Goal: Navigation & Orientation: Find specific page/section

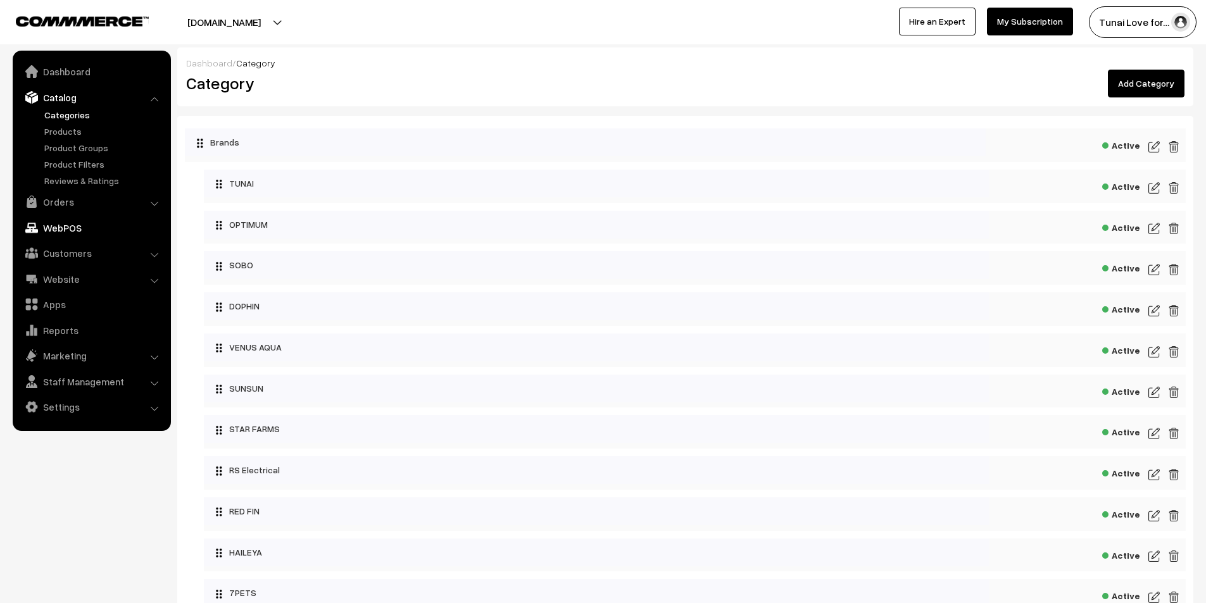
click at [57, 204] on link "Orders" at bounding box center [91, 202] width 151 height 23
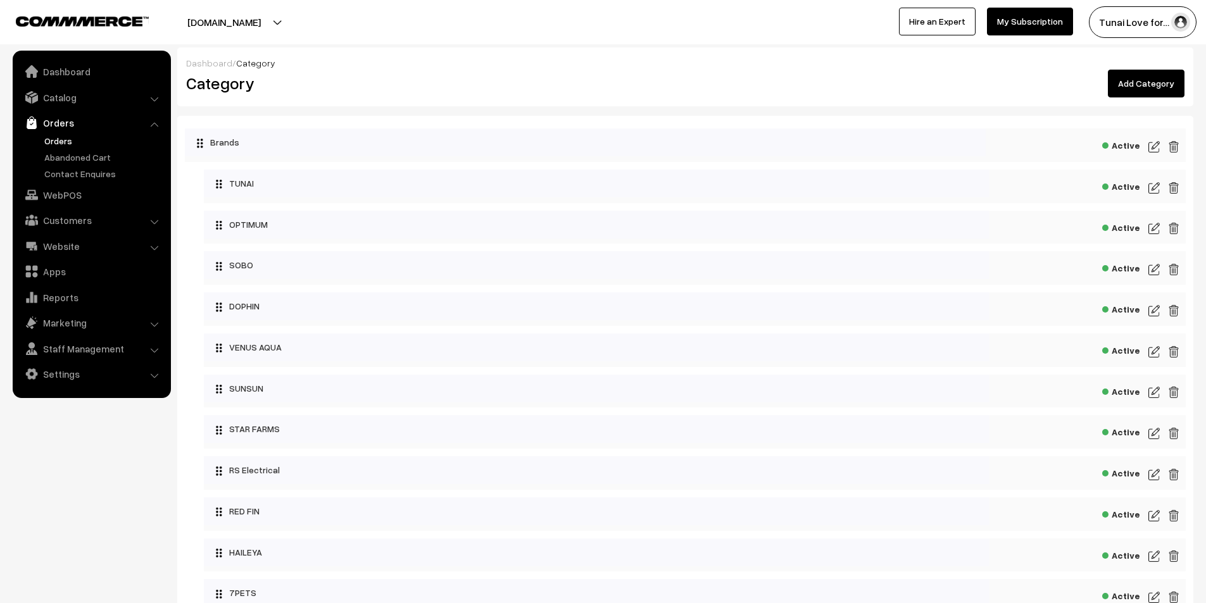
click at [60, 138] on link "Orders" at bounding box center [103, 140] width 125 height 13
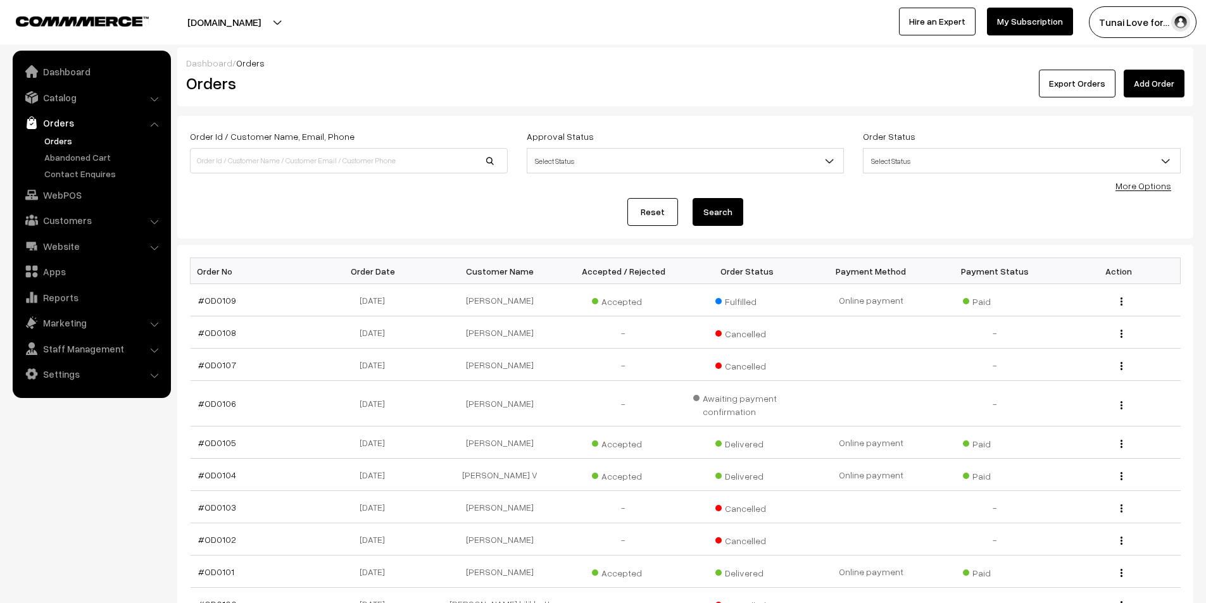
click at [154, 220] on li "Customers Customers" at bounding box center [92, 220] width 152 height 23
click at [137, 220] on link "Customers" at bounding box center [91, 220] width 151 height 23
click at [89, 118] on link "Orders" at bounding box center [91, 122] width 151 height 23
click at [61, 144] on link "Orders" at bounding box center [103, 140] width 125 height 13
click at [65, 95] on link "Catalog" at bounding box center [91, 97] width 151 height 23
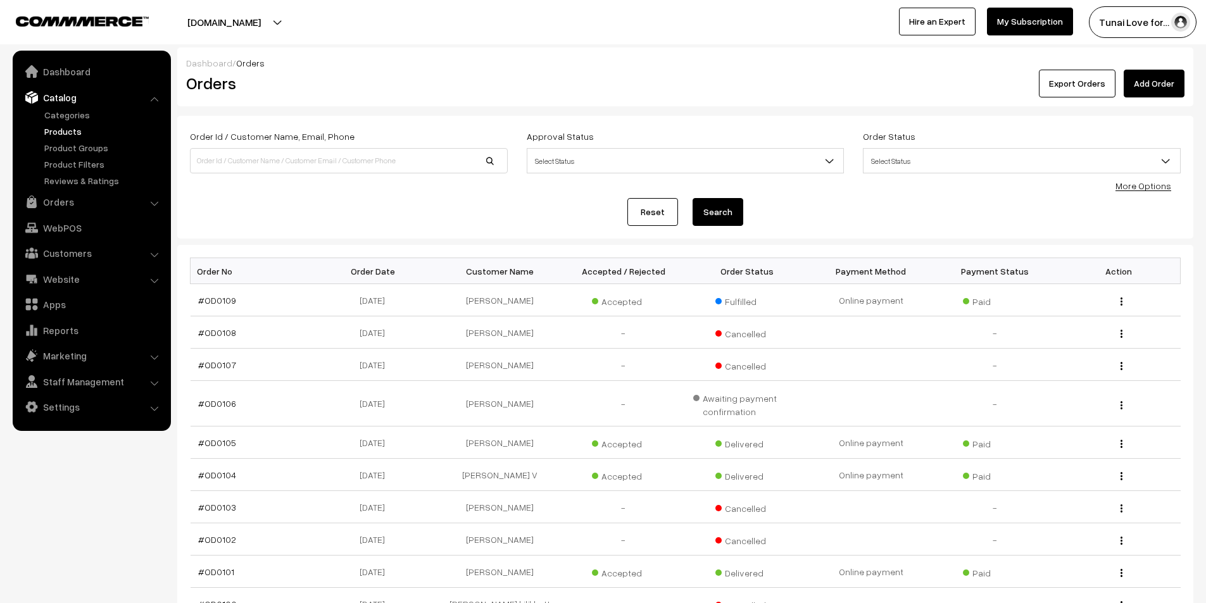
click at [61, 128] on link "Products" at bounding box center [103, 131] width 125 height 13
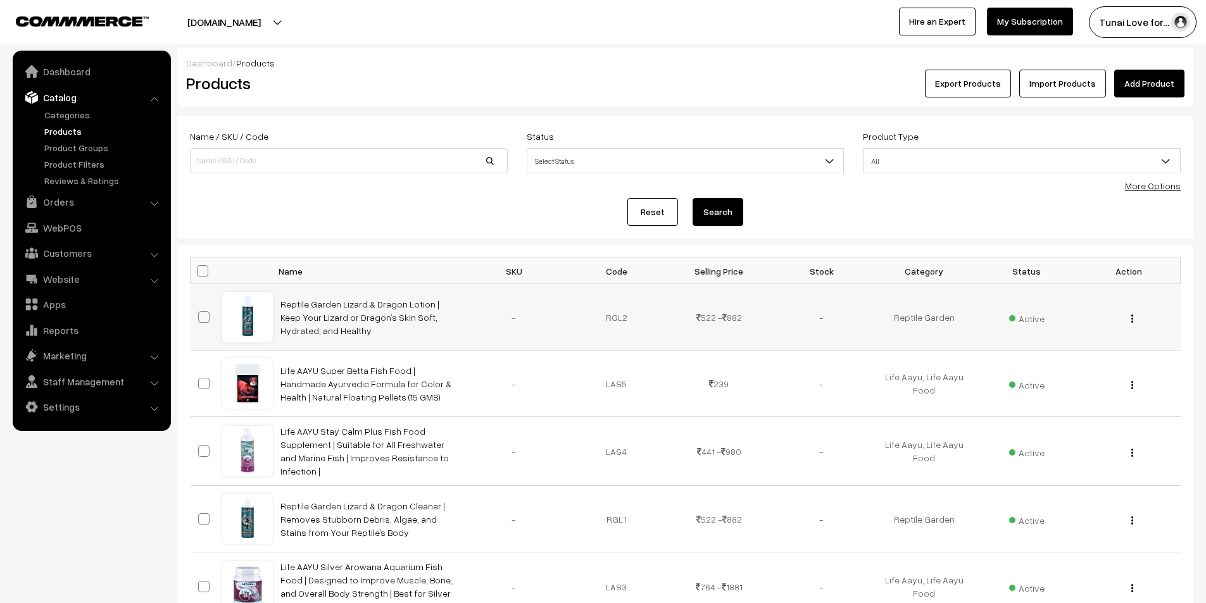
click at [257, 308] on div at bounding box center [247, 317] width 48 height 48
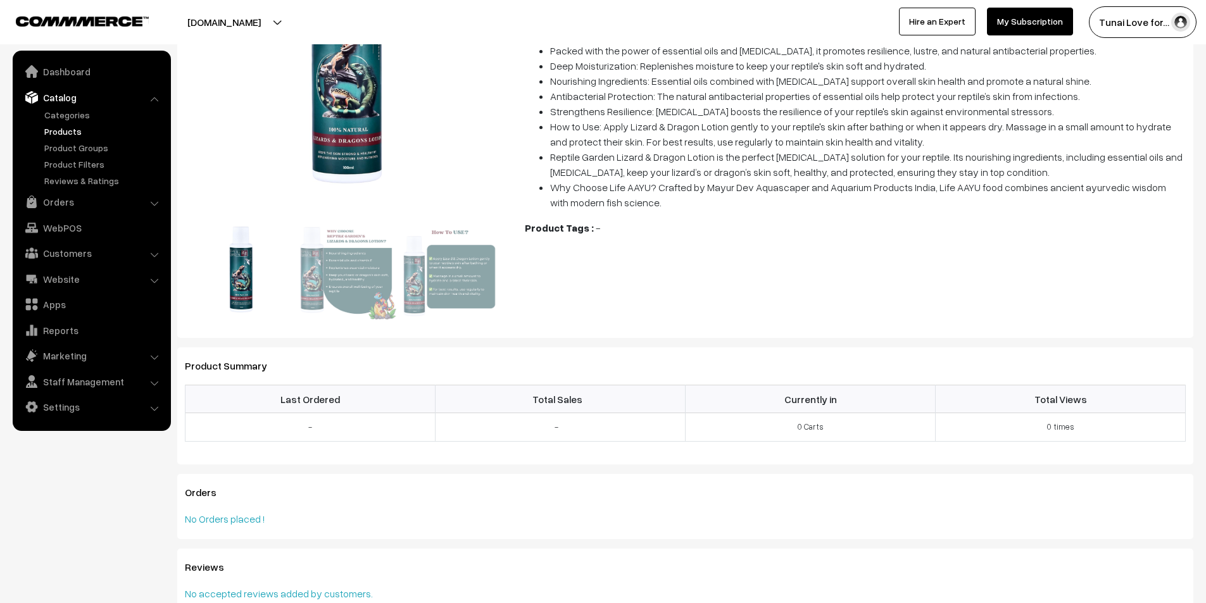
scroll to position [317, 0]
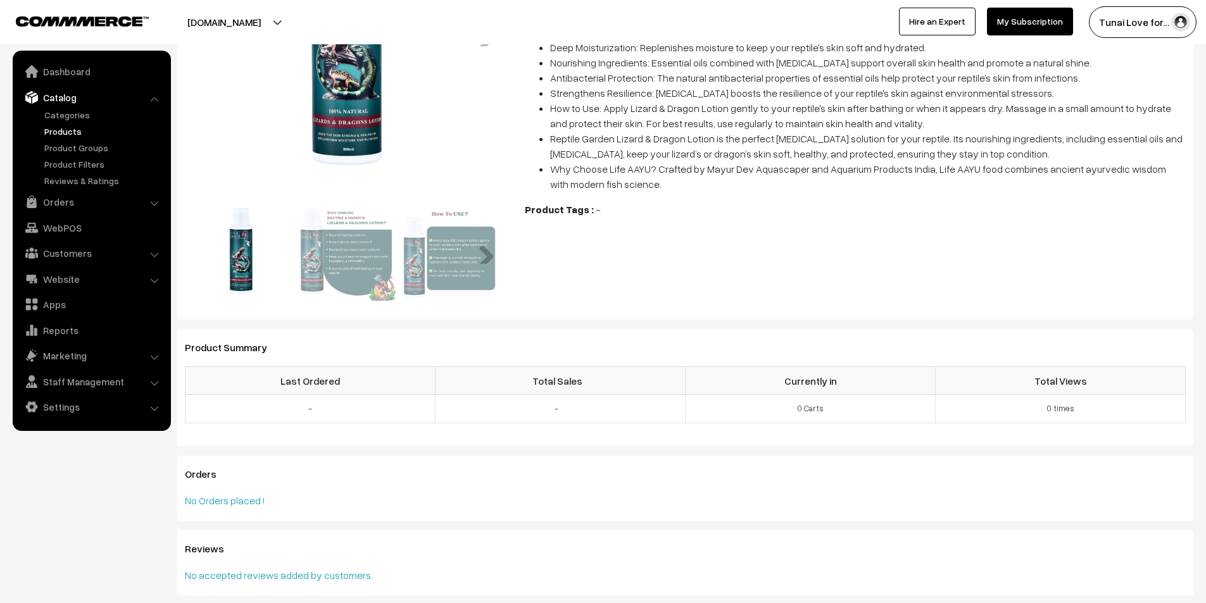
click at [358, 260] on img at bounding box center [344, 251] width 101 height 101
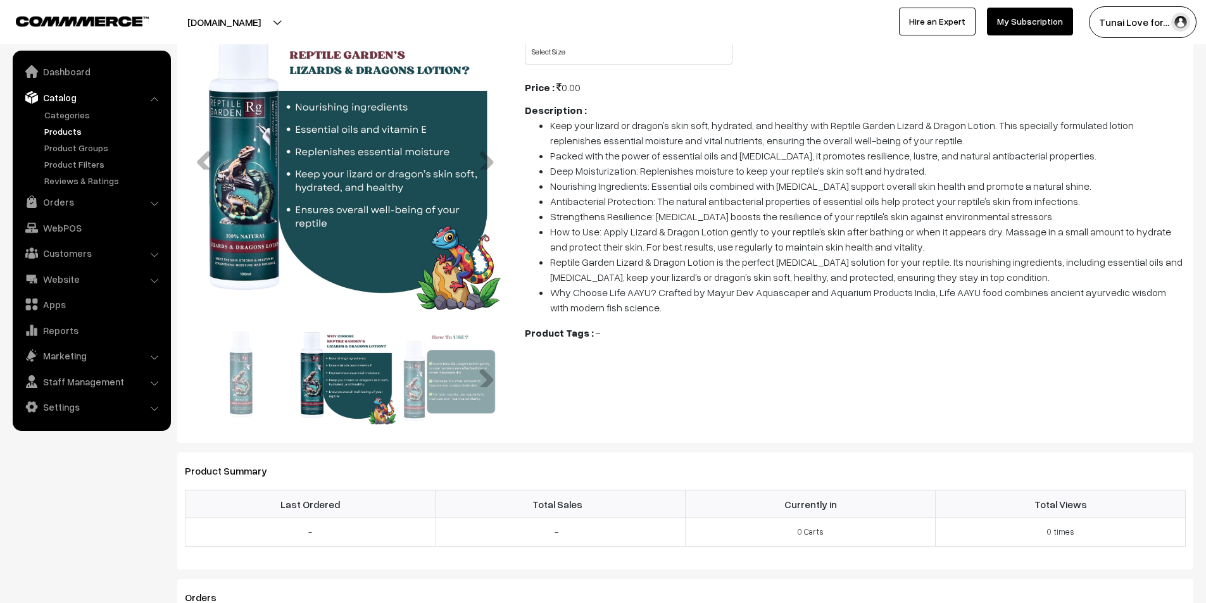
scroll to position [190, 0]
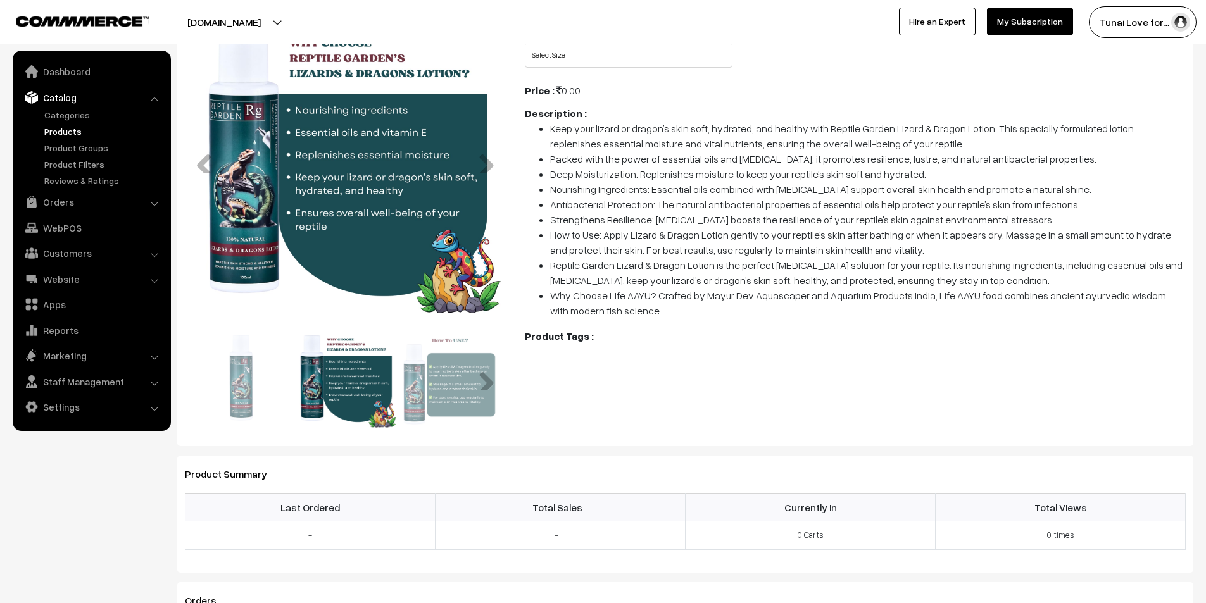
click at [495, 384] on img at bounding box center [449, 377] width 101 height 101
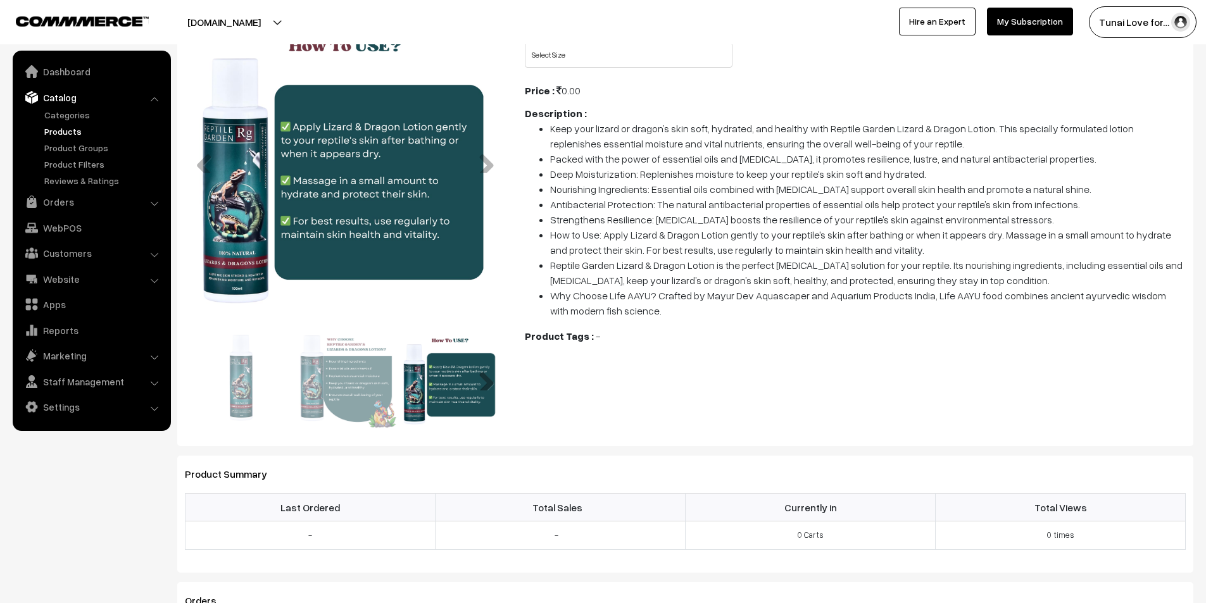
click at [489, 381] on link "Next" at bounding box center [481, 377] width 25 height 25
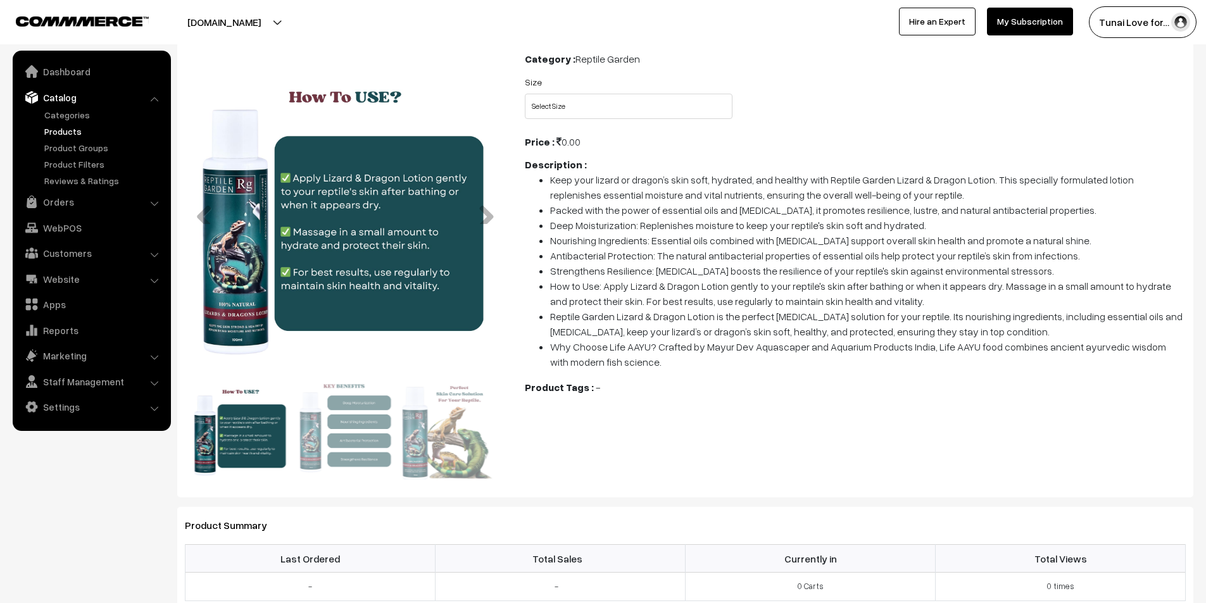
scroll to position [63, 0]
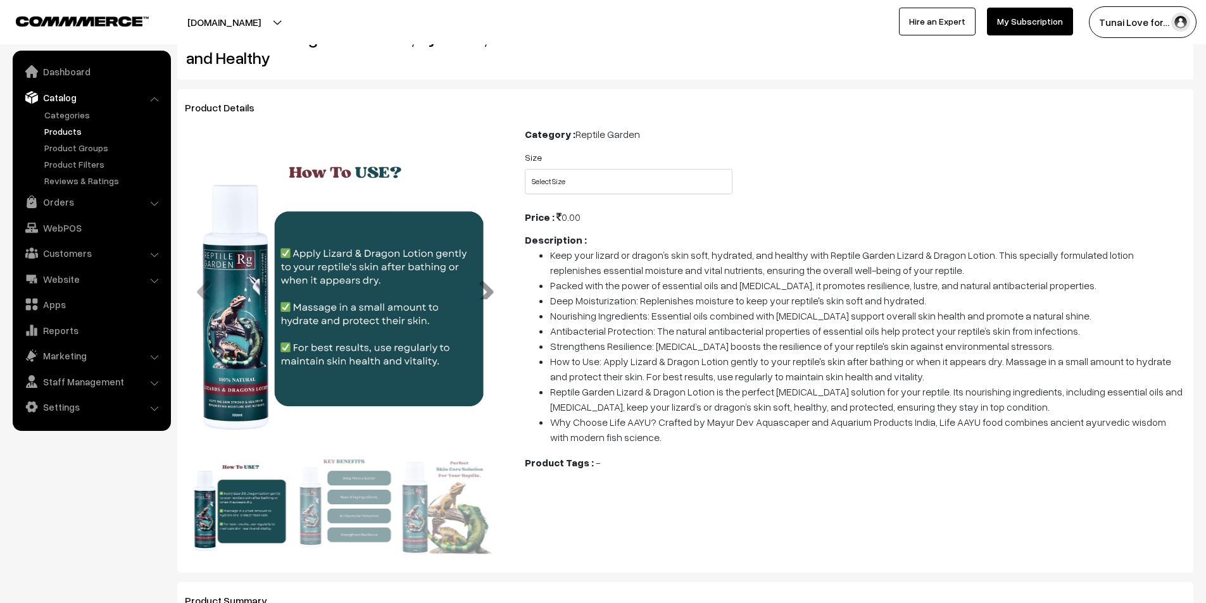
click at [492, 291] on link "Next" at bounding box center [481, 286] width 25 height 25
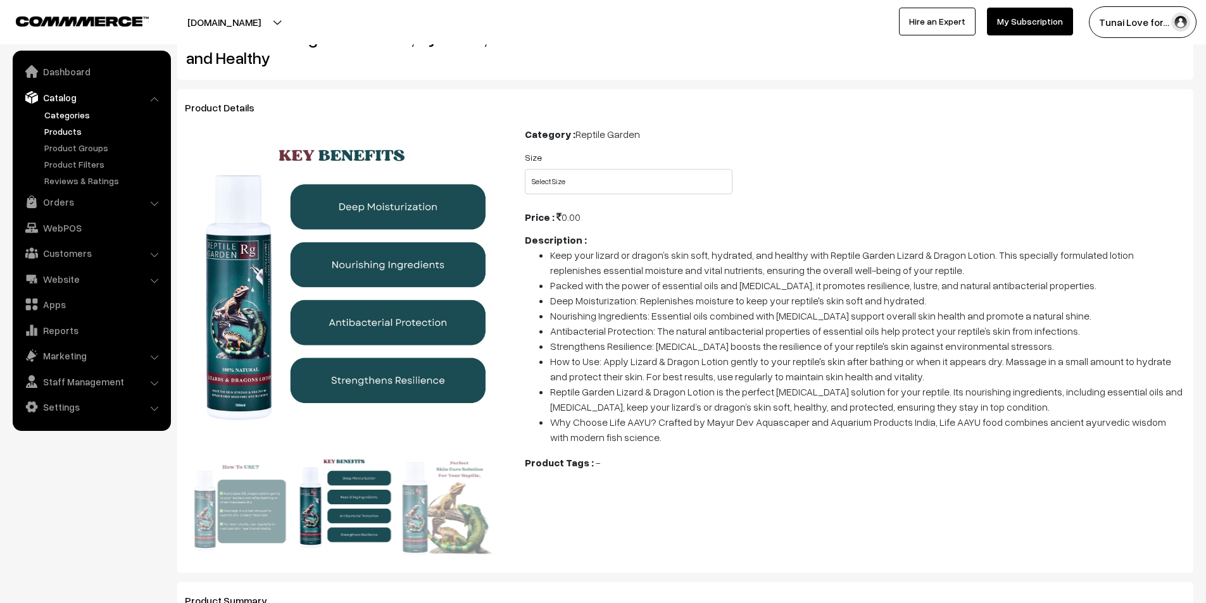
click at [68, 116] on link "Categories" at bounding box center [103, 114] width 125 height 13
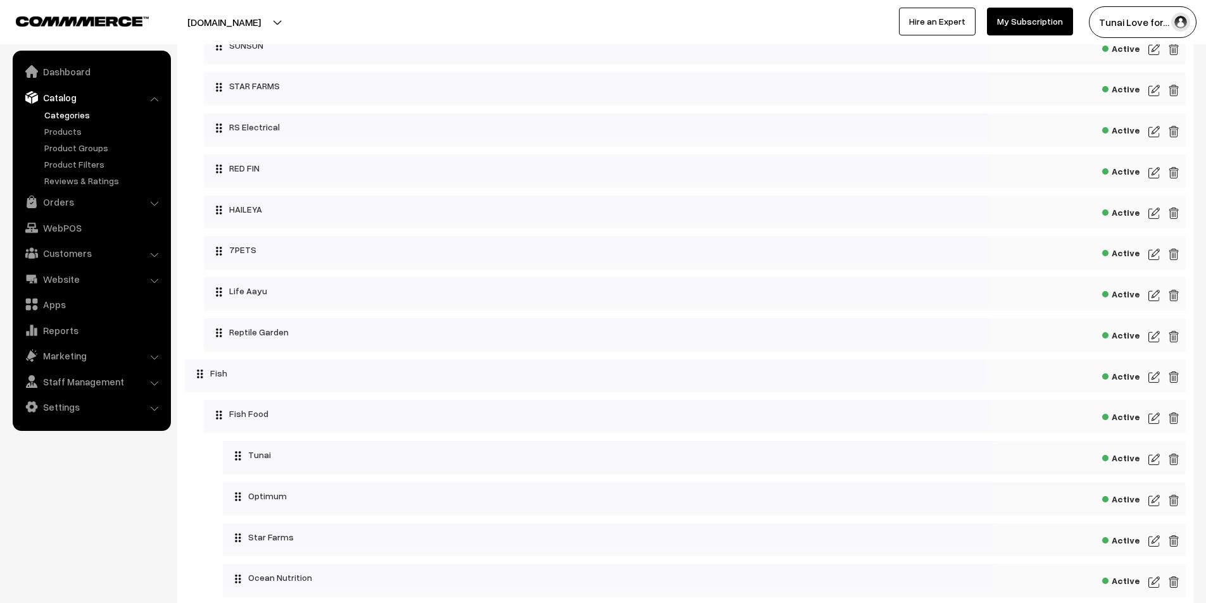
scroll to position [443, 0]
